Goal: Ask a question

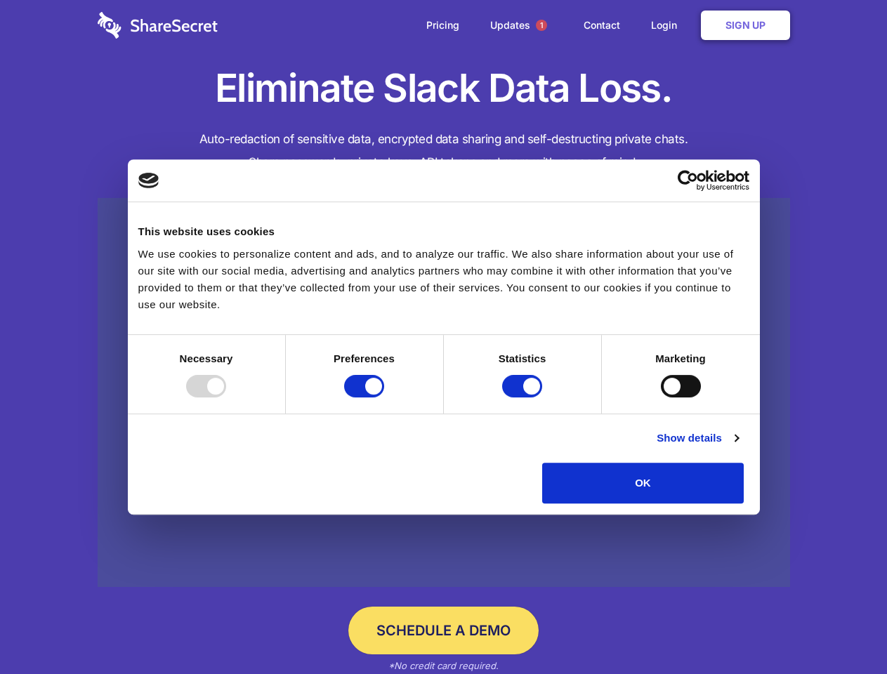
click at [226, 397] on div at bounding box center [206, 386] width 40 height 22
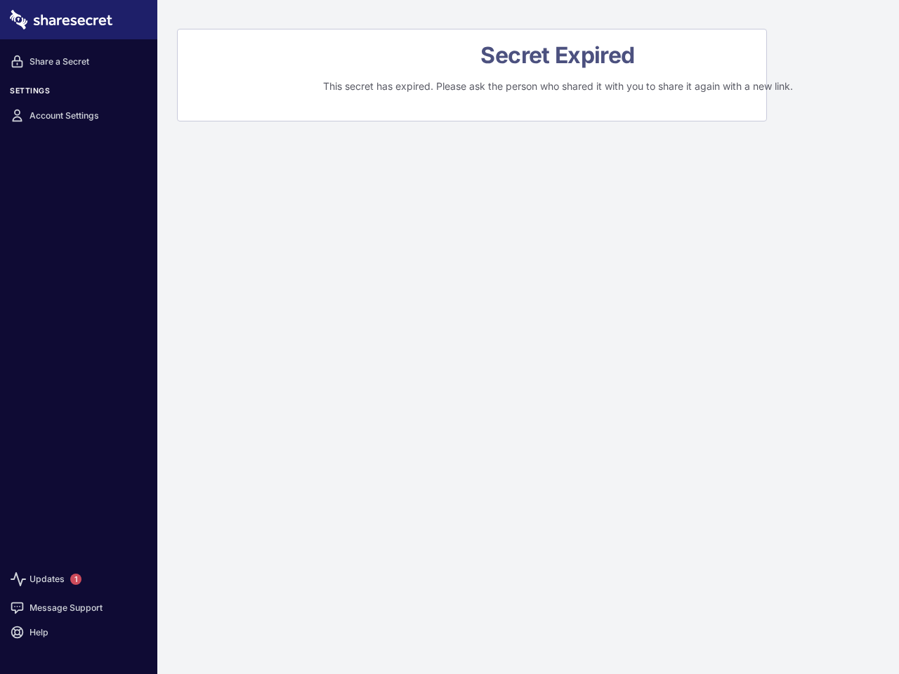
click at [449, 337] on div "Secret Expired This secret has expired. Please ask the person who shared it wit…" at bounding box center [528, 337] width 742 height 674
click at [76, 579] on span "1" at bounding box center [75, 579] width 11 height 11
click at [79, 607] on link "Message Support" at bounding box center [78, 607] width 147 height 25
